Goal: Information Seeking & Learning: Check status

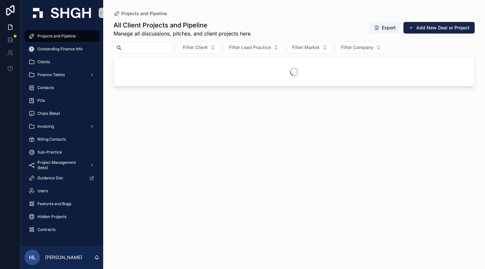
click at [157, 49] on input "scrollable content" at bounding box center [148, 47] width 53 height 9
paste input "*********"
type input "*********"
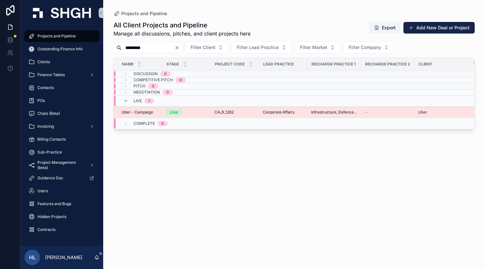
click at [164, 110] on td "Live" at bounding box center [186, 112] width 48 height 11
click at [161, 112] on td "Uber - Campaign Uber - Campaign" at bounding box center [138, 112] width 48 height 11
click at [193, 113] on div "Live" at bounding box center [186, 112] width 41 height 6
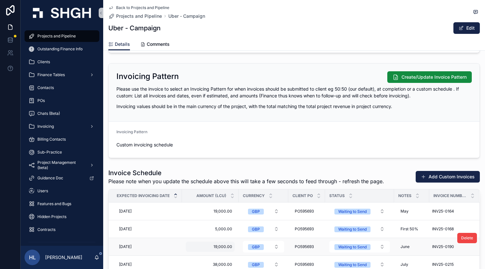
scroll to position [802, 0]
click at [62, 39] on div "Projects and Pipeline" at bounding box center [61, 36] width 67 height 10
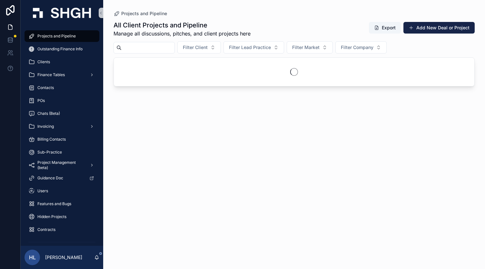
click at [149, 47] on input "scrollable content" at bounding box center [148, 47] width 53 height 9
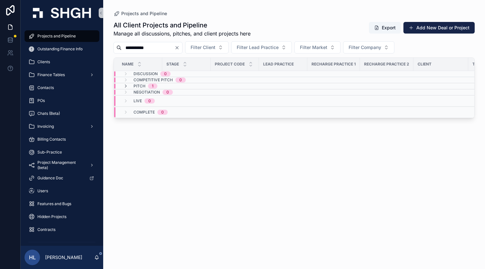
click at [152, 46] on input "**********" at bounding box center [148, 47] width 53 height 9
type input "*******"
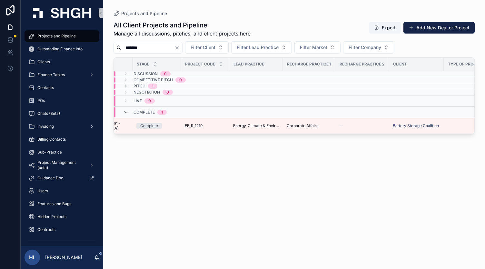
scroll to position [0, 22]
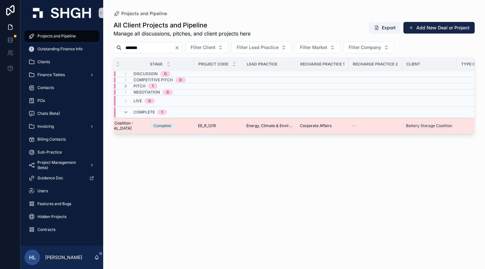
click at [146, 124] on td "Complete" at bounding box center [170, 126] width 48 height 16
click at [137, 125] on span "Battery Coalition - [MEDICAL_DATA]" at bounding box center [121, 126] width 42 height 10
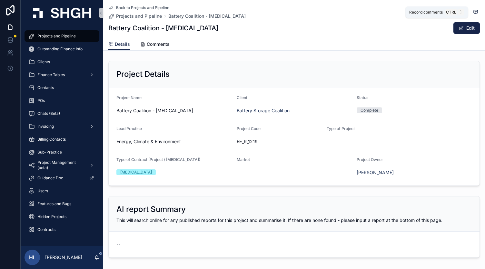
click at [474, 11] on icon "scrollable content" at bounding box center [476, 12] width 4 height 4
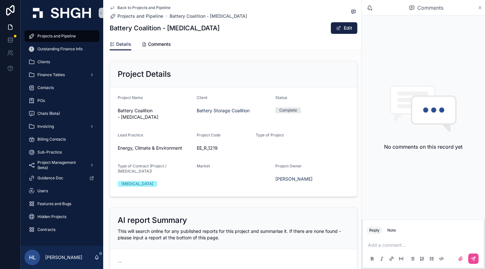
click at [480, 9] on icon "scrollable content" at bounding box center [480, 7] width 5 height 5
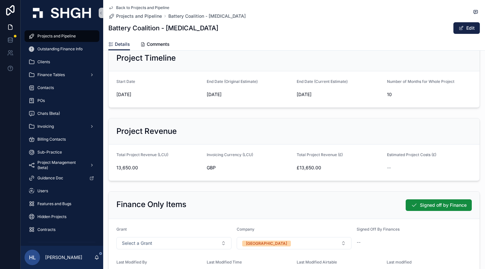
scroll to position [247, 0]
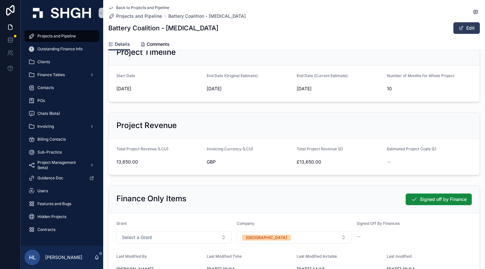
click at [460, 25] on button "Edit" at bounding box center [467, 28] width 26 height 12
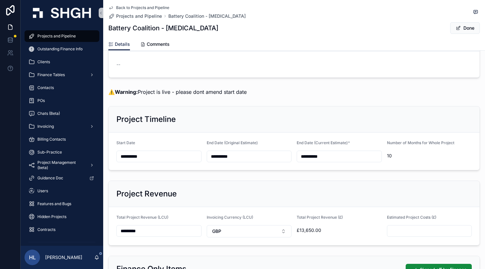
scroll to position [0, 0]
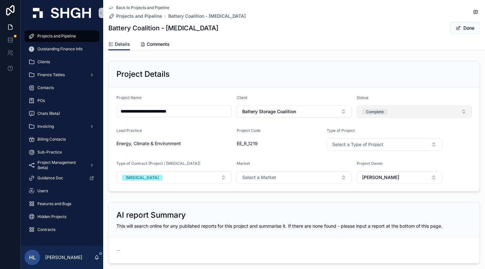
click at [403, 112] on button "Complete" at bounding box center [414, 112] width 115 height 12
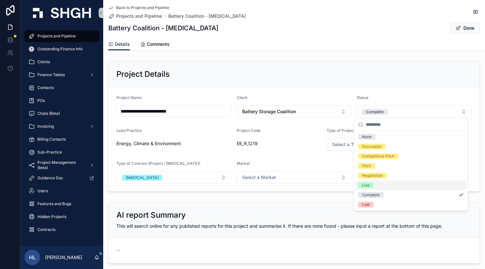
click at [378, 184] on div "Live" at bounding box center [411, 185] width 111 height 10
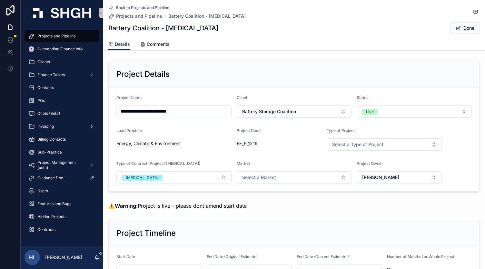
click at [457, 28] on button "Done" at bounding box center [466, 28] width 30 height 12
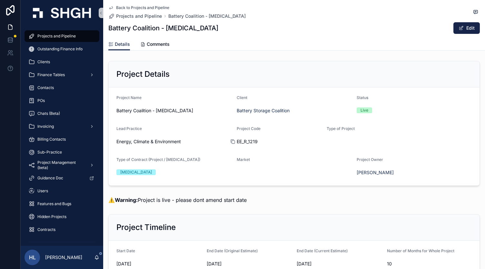
click at [232, 140] on icon "scrollable content" at bounding box center [232, 141] width 5 height 5
click at [110, 6] on icon "scrollable content" at bounding box center [110, 7] width 5 height 5
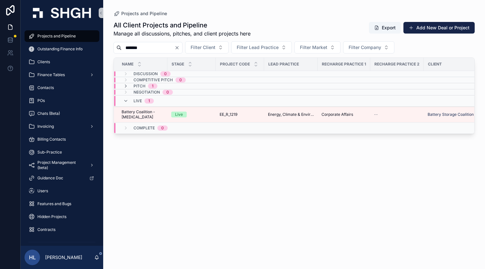
click at [156, 50] on input "*******" at bounding box center [148, 47] width 53 height 9
click at [206, 52] on button "Filter Client" at bounding box center [200, 47] width 44 height 12
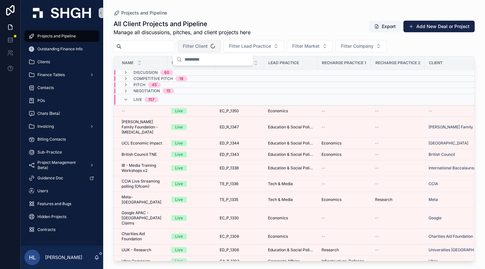
click at [204, 49] on span "Filter Client" at bounding box center [195, 46] width 25 height 6
click at [208, 46] on span "Filter Client" at bounding box center [195, 46] width 25 height 6
type input "***"
click at [216, 81] on div "ADS Group" at bounding box center [212, 82] width 77 height 10
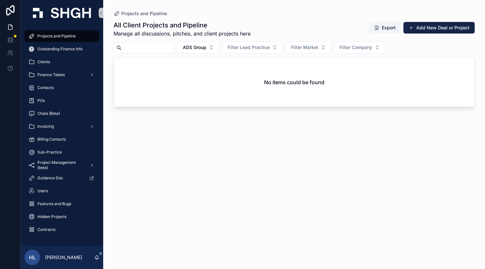
click at [207, 41] on div "All Client Projects and Pipeline Manage all discussions, pitches, and client pr…" at bounding box center [295, 139] width 362 height 245
click at [208, 43] on button "ADS Group" at bounding box center [199, 47] width 42 height 12
type input "***"
click at [205, 72] on div "ADS" at bounding box center [212, 73] width 77 height 10
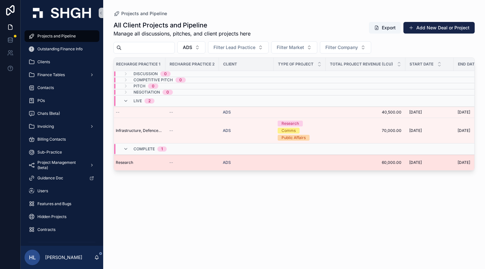
scroll to position [0, 238]
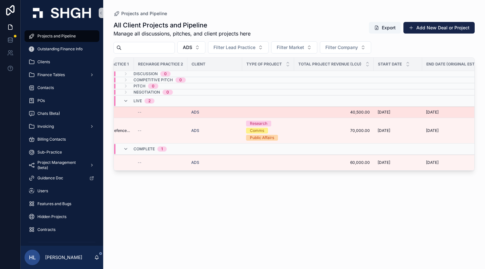
click at [358, 110] on span "40,500.00" at bounding box center [334, 112] width 72 height 5
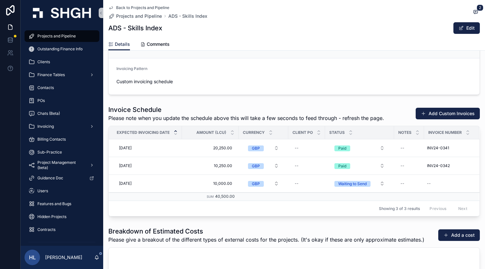
scroll to position [876, 0]
